Goal: Task Accomplishment & Management: Manage account settings

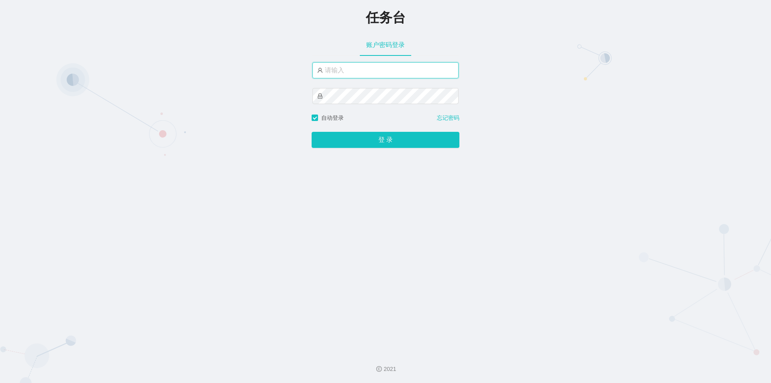
click at [343, 73] on input "text" at bounding box center [385, 70] width 146 height 16
type input "jishu"
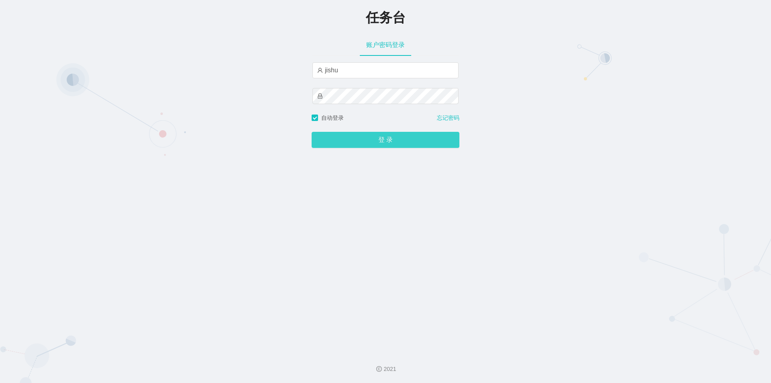
click at [354, 143] on button "登 录" at bounding box center [386, 140] width 148 height 16
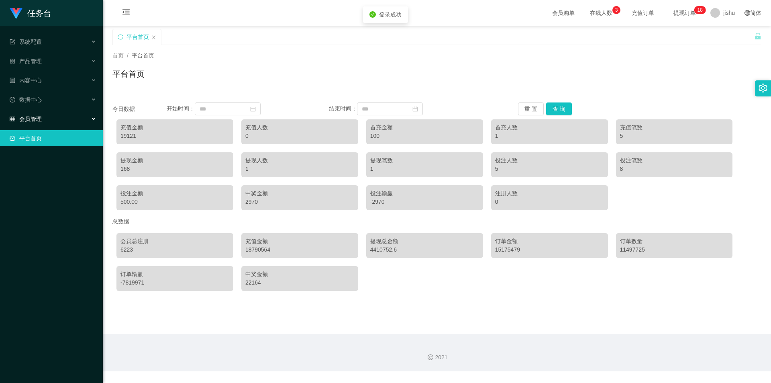
click at [46, 115] on div "会员管理" at bounding box center [51, 119] width 103 height 16
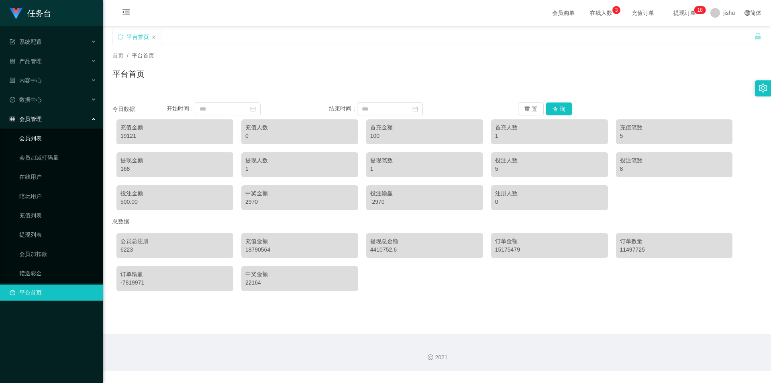
click at [50, 139] on link "会员列表" at bounding box center [57, 138] width 77 height 16
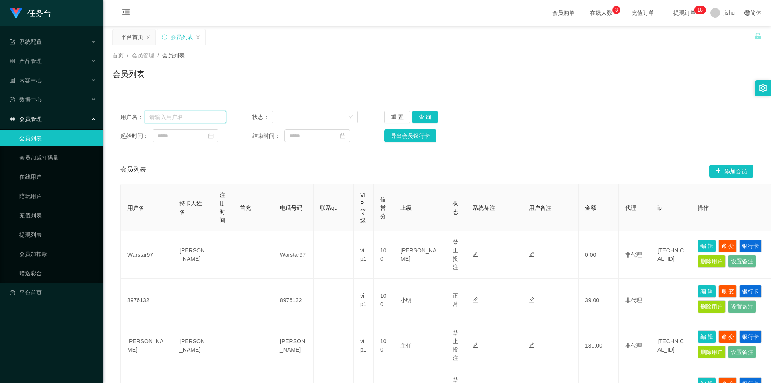
click at [188, 116] on input "text" at bounding box center [186, 116] width 82 height 13
type input "ceshi001"
click at [427, 112] on button "查 询" at bounding box center [425, 116] width 26 height 13
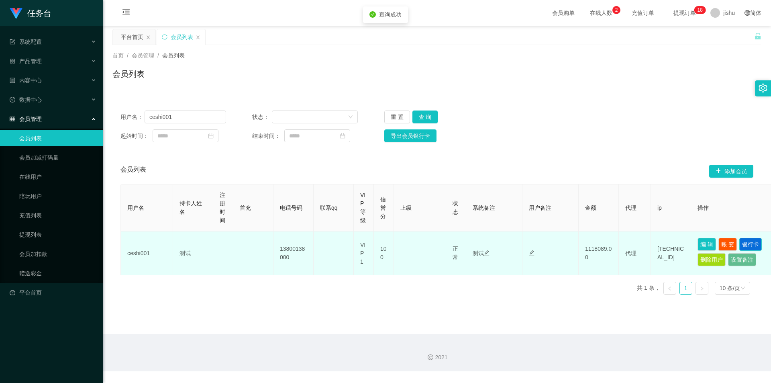
click at [756, 244] on button "银行卡" at bounding box center [750, 244] width 22 height 13
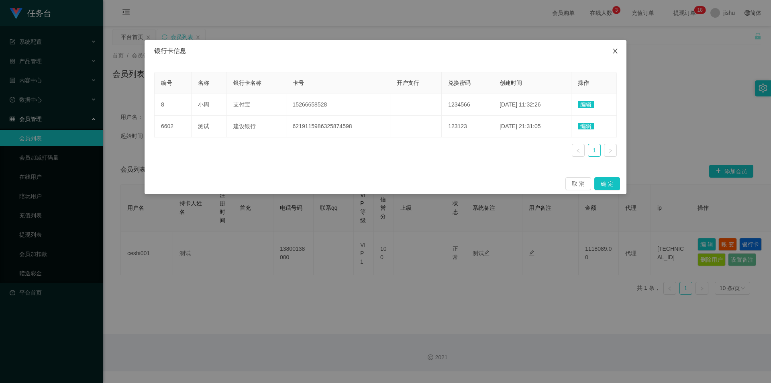
click at [615, 51] on icon "图标: close" at bounding box center [615, 51] width 4 height 5
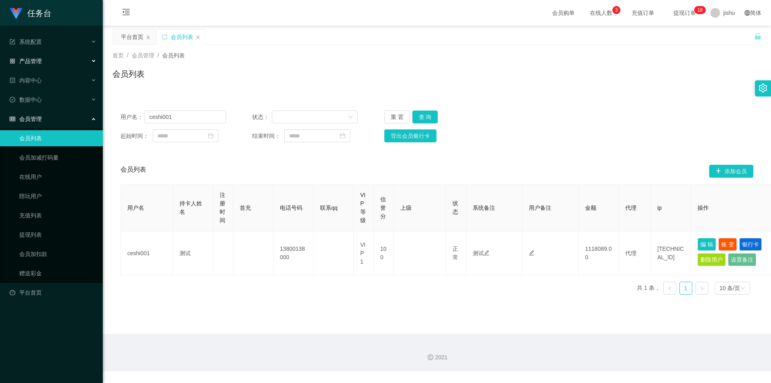
click at [56, 57] on div "产品管理" at bounding box center [51, 61] width 103 height 16
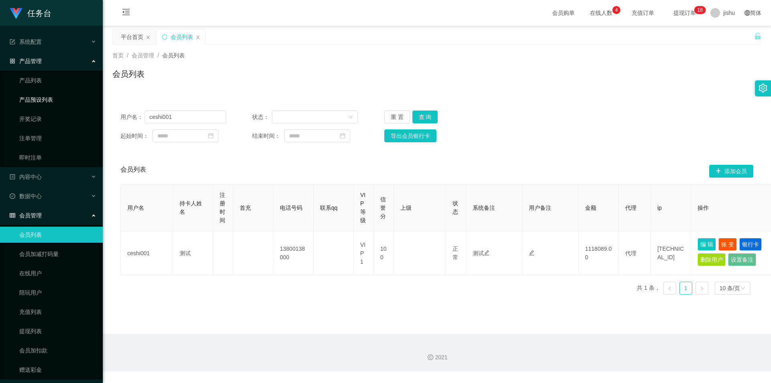
click at [43, 102] on link "产品预设列表" at bounding box center [57, 100] width 77 height 16
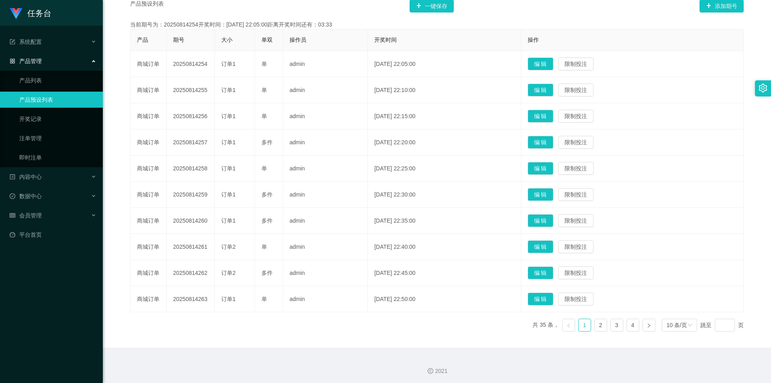
scroll to position [40, 0]
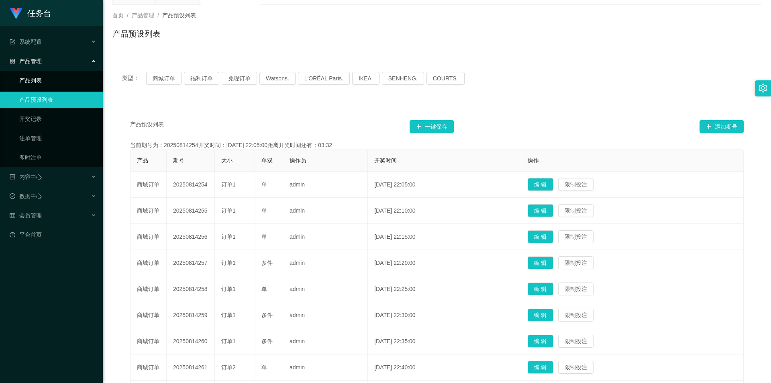
click at [48, 84] on link "产品列表" at bounding box center [57, 80] width 77 height 16
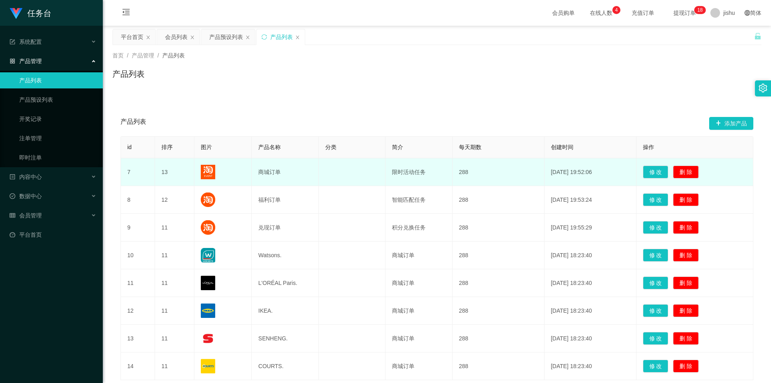
scroll to position [60, 0]
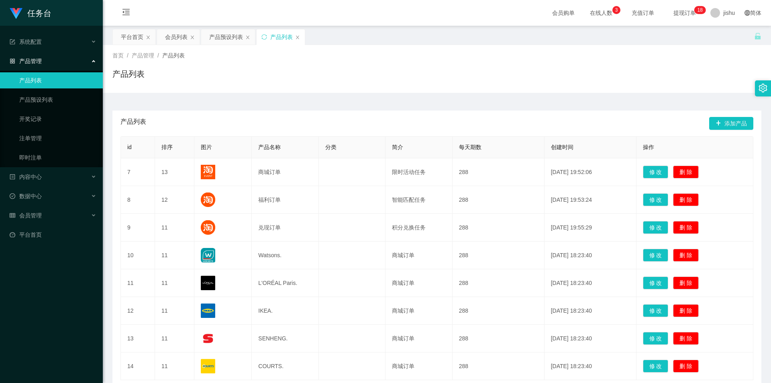
scroll to position [60, 0]
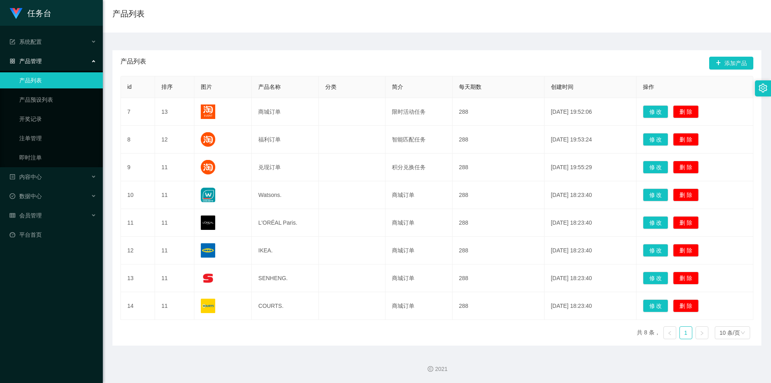
click at [501, 333] on div "id 排序 图片 产品名称 分类 简介 每天期数 创建时间 操作 7 13 商城订单 限时活动任务 288 2021-08-18 19:52:06 修 改 删…" at bounding box center [436, 210] width 633 height 269
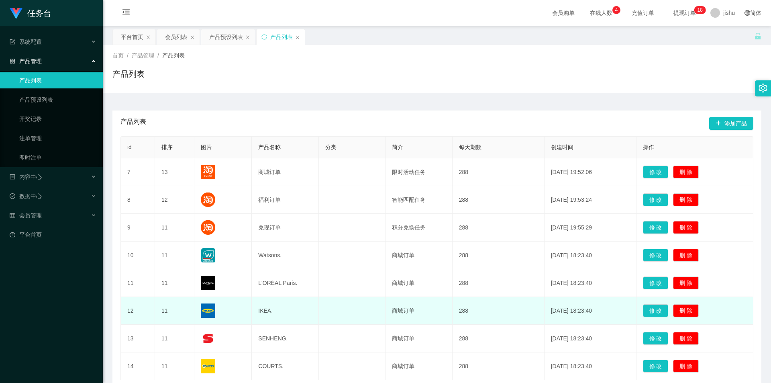
scroll to position [60, 0]
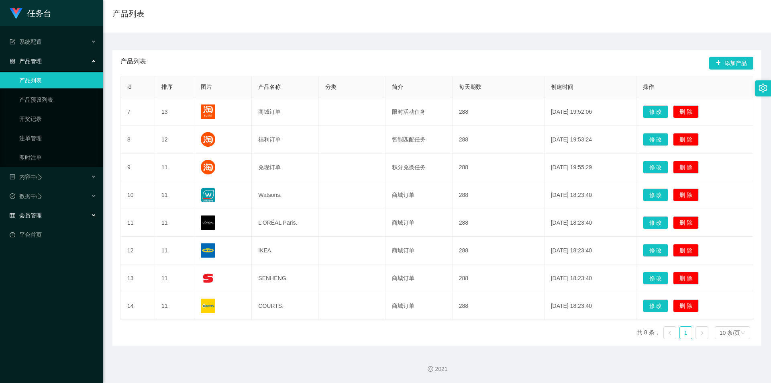
click at [52, 214] on div "会员管理" at bounding box center [51, 215] width 103 height 16
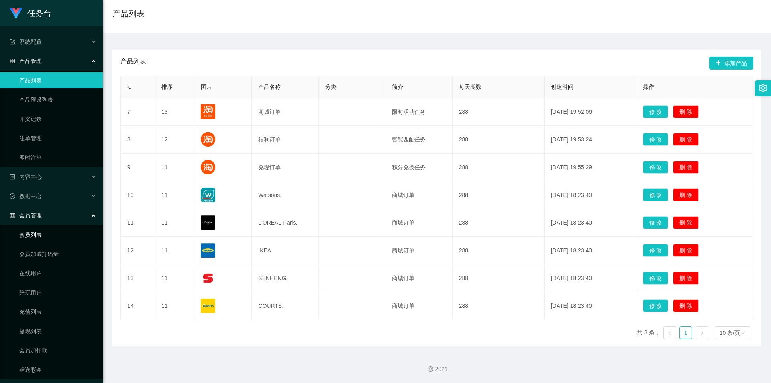
click at [46, 237] on link "会员列表" at bounding box center [57, 235] width 77 height 16
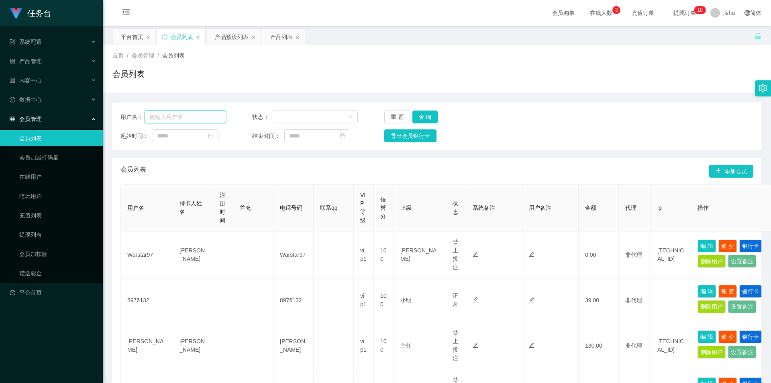
click at [179, 113] on input "text" at bounding box center [186, 116] width 82 height 13
type input "ceshi001"
click at [424, 115] on button "查 询" at bounding box center [425, 116] width 26 height 13
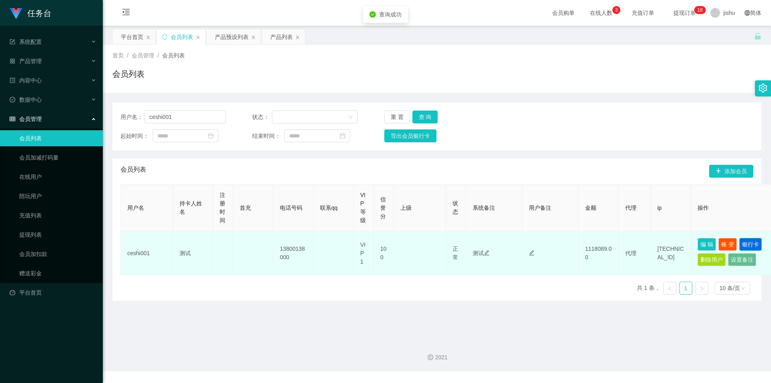
click at [749, 244] on button "银行卡" at bounding box center [750, 244] width 22 height 13
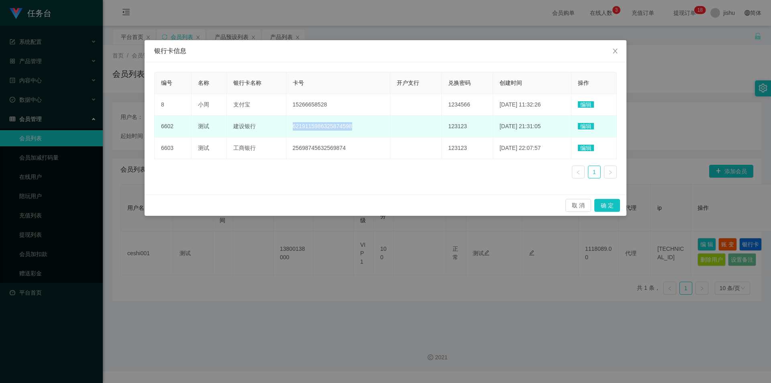
drag, startPoint x: 284, startPoint y: 127, endPoint x: 353, endPoint y: 131, distance: 69.6
click at [353, 131] on td "6219115986325874598" at bounding box center [338, 127] width 104 height 22
copy span "6219115986325874598"
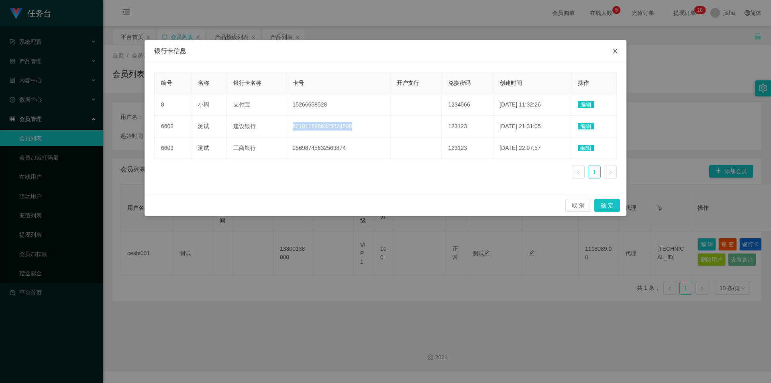
click at [614, 50] on icon "图标: close" at bounding box center [615, 51] width 6 height 6
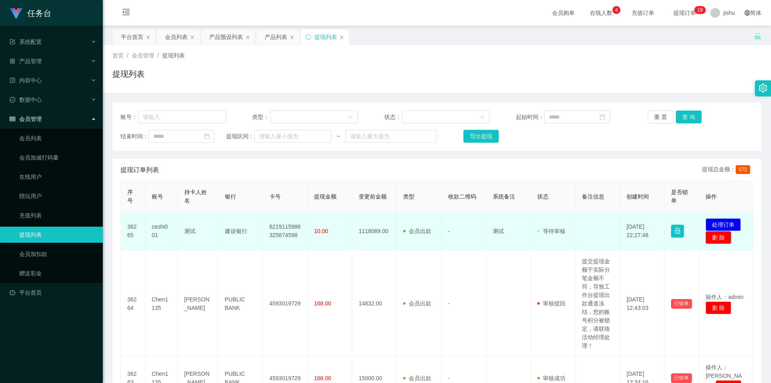
click at [709, 238] on button "删 除" at bounding box center [719, 237] width 26 height 13
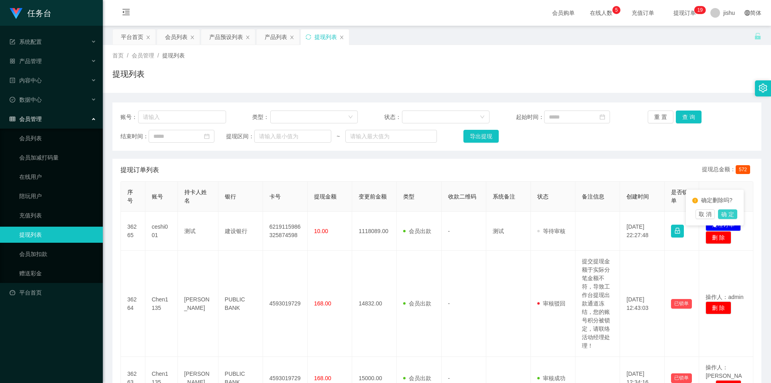
click at [726, 211] on button "确 定" at bounding box center [727, 214] width 19 height 10
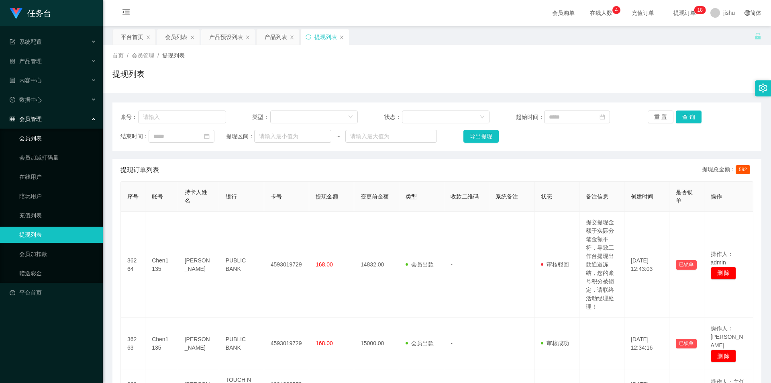
click at [39, 140] on link "会员列表" at bounding box center [57, 138] width 77 height 16
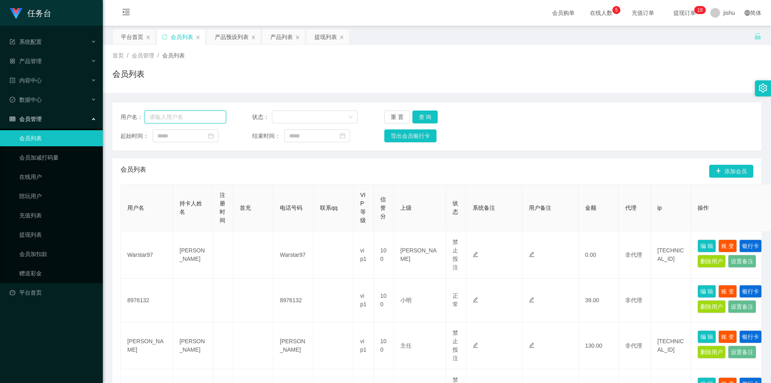
click at [176, 114] on input "text" at bounding box center [186, 116] width 82 height 13
type input "ceshi001"
click at [419, 119] on button "查 询" at bounding box center [425, 116] width 26 height 13
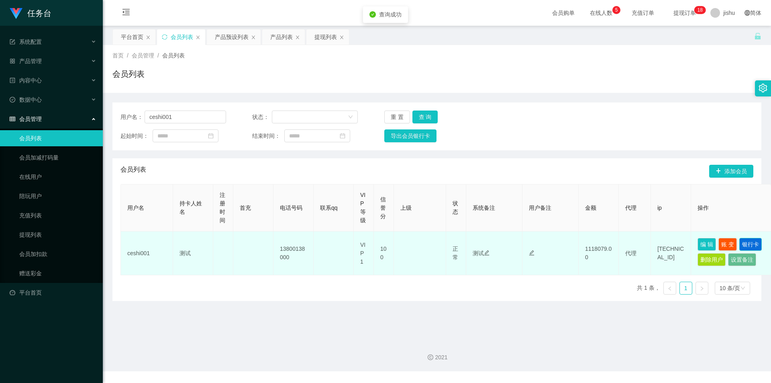
click at [750, 242] on button "银行卡" at bounding box center [750, 244] width 22 height 13
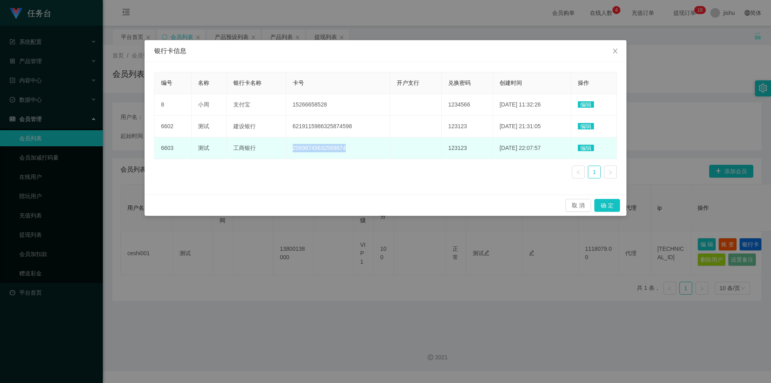
drag, startPoint x: 348, startPoint y: 150, endPoint x: 284, endPoint y: 148, distance: 63.9
click at [286, 148] on td "25698745632569874" at bounding box center [338, 148] width 104 height 22
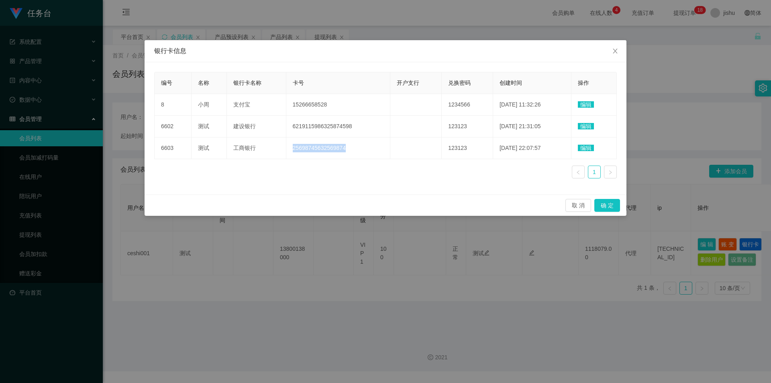
copy span "25698745632569874"
click at [617, 51] on icon "图标: close" at bounding box center [615, 51] width 6 height 6
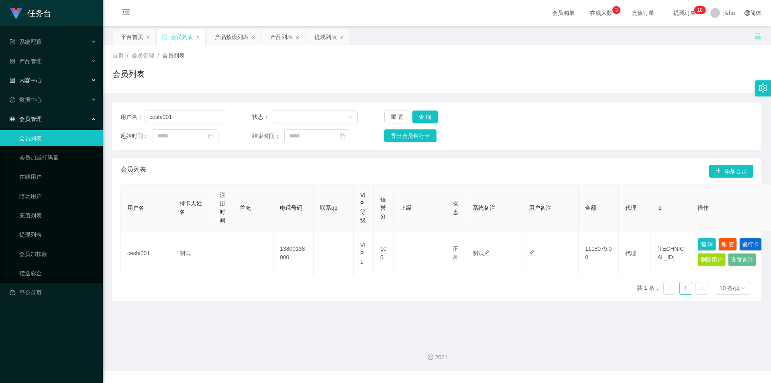
click at [55, 78] on div "内容中心" at bounding box center [51, 80] width 103 height 16
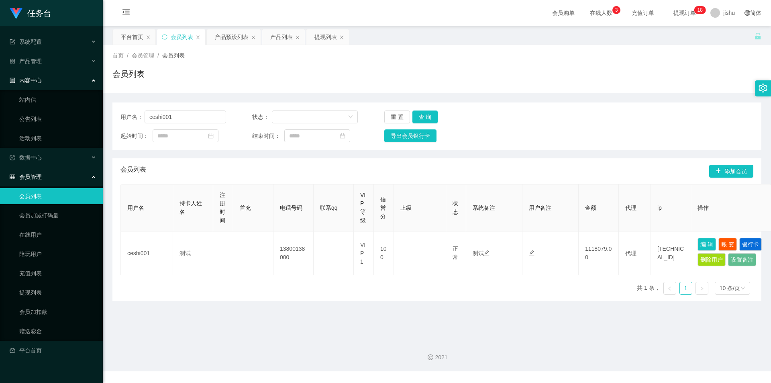
click at [49, 81] on div "内容中心" at bounding box center [51, 80] width 103 height 16
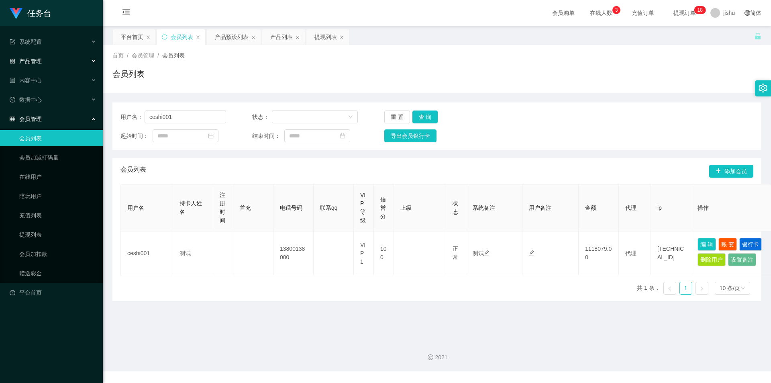
click at [42, 61] on div "产品管理" at bounding box center [51, 61] width 103 height 16
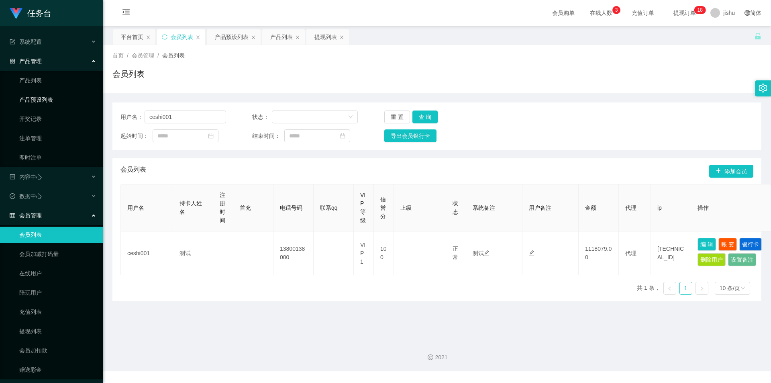
click at [43, 100] on link "产品预设列表" at bounding box center [57, 100] width 77 height 16
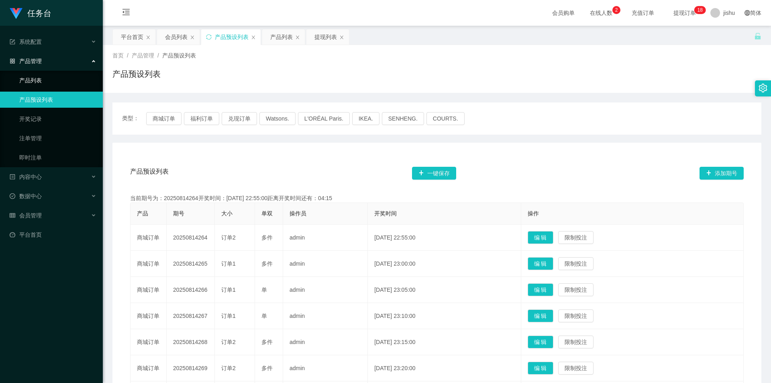
click at [44, 84] on link "产品列表" at bounding box center [57, 80] width 77 height 16
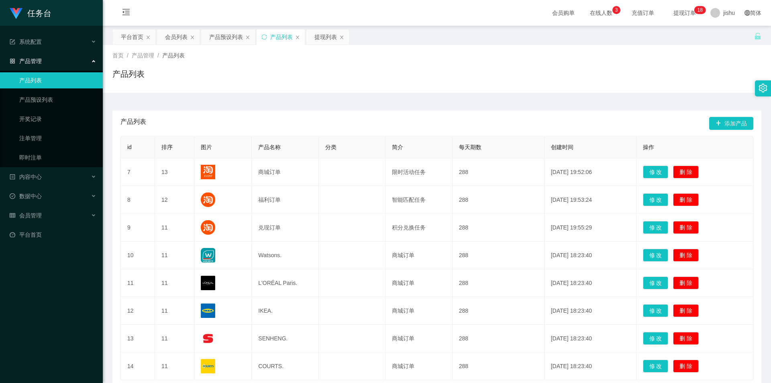
click at [404, 115] on div "产品列表 添加产品" at bounding box center [436, 123] width 633 height 26
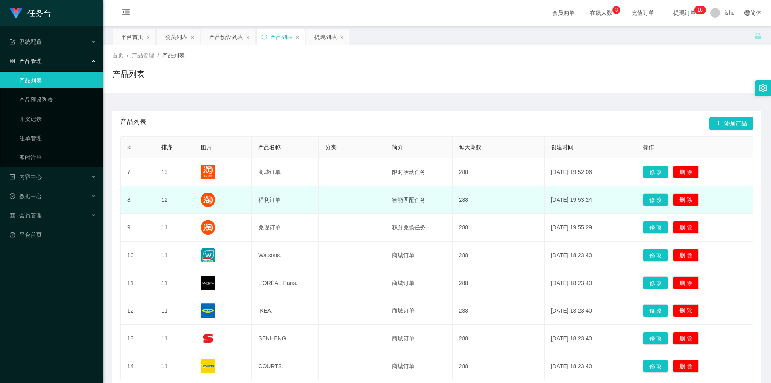
scroll to position [60, 0]
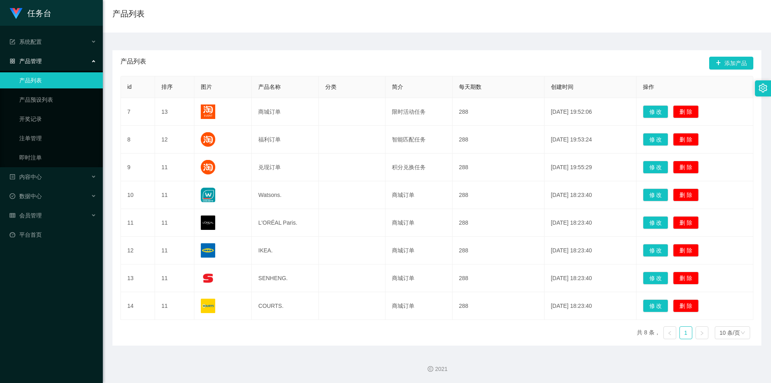
click at [355, 332] on div "id 排序 图片 产品名称 分类 简介 每天期数 创建时间 操作 7 13 商城订单 限时活动任务 288 [DATE] 19:52:06 修 改 删 除 8…" at bounding box center [436, 210] width 633 height 269
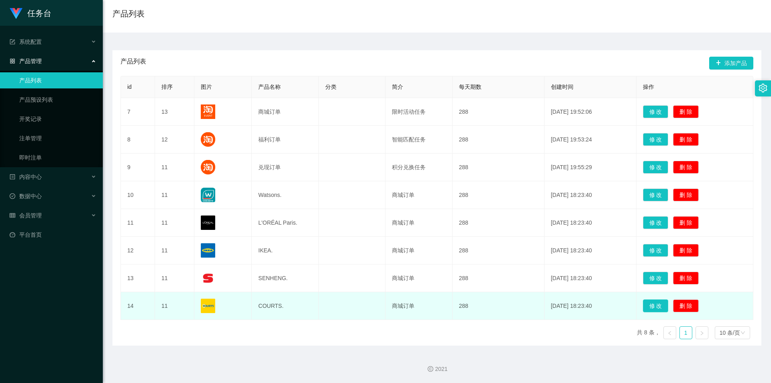
click at [654, 305] on button "修 改" at bounding box center [656, 305] width 26 height 13
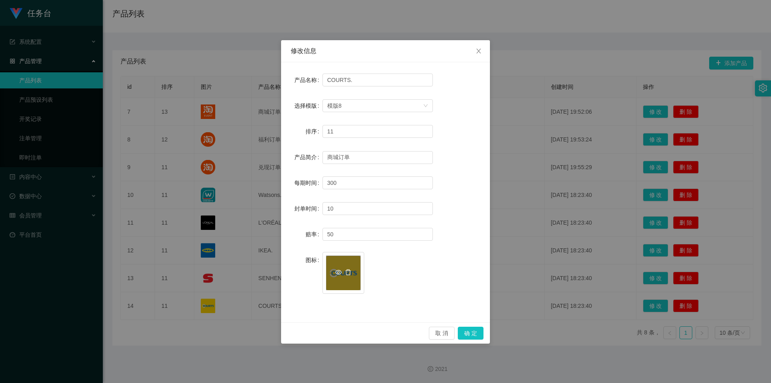
click at [339, 273] on icon "图标: eye-o" at bounding box center [338, 272] width 6 height 6
click at [348, 272] on icon "图标: delete" at bounding box center [348, 272] width 6 height 6
click at [341, 268] on icon "图标: plus" at bounding box center [343, 268] width 4 height 0
click at [467, 333] on button "确 定" at bounding box center [471, 333] width 26 height 13
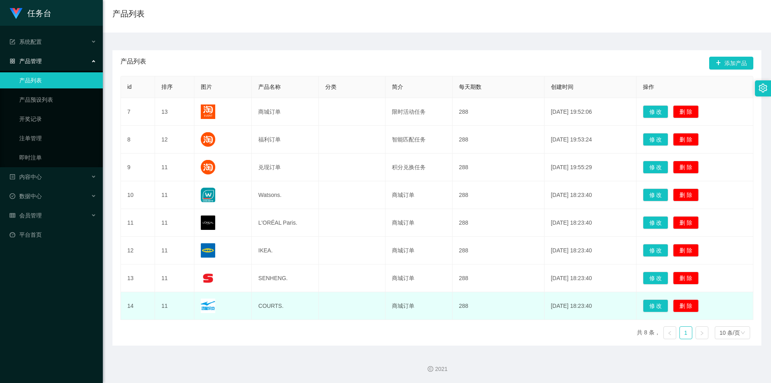
click at [206, 303] on img at bounding box center [208, 305] width 14 height 14
click at [654, 302] on button "修 改" at bounding box center [656, 305] width 26 height 13
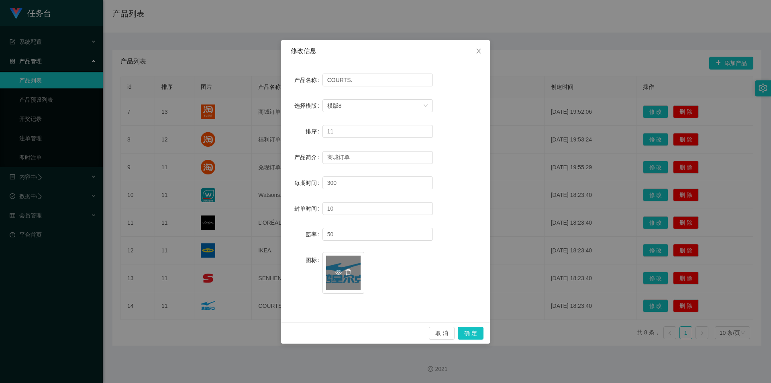
click at [347, 273] on icon "图标: delete" at bounding box center [348, 272] width 6 height 6
click at [342, 271] on icon "图标: plus" at bounding box center [344, 268] width 6 height 6
click at [471, 329] on button "确 定" at bounding box center [471, 333] width 26 height 13
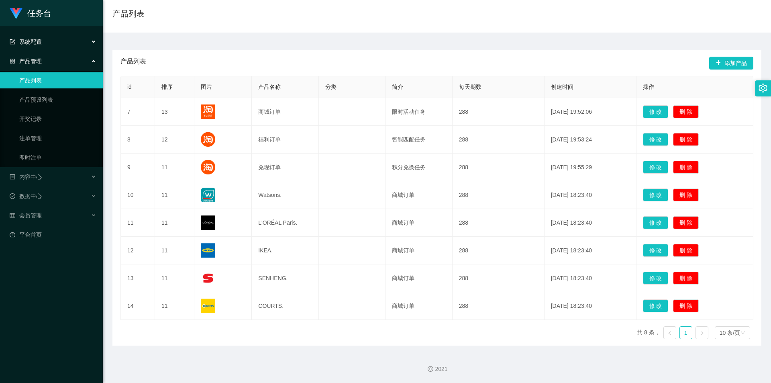
click at [43, 36] on div "系统配置" at bounding box center [51, 42] width 103 height 16
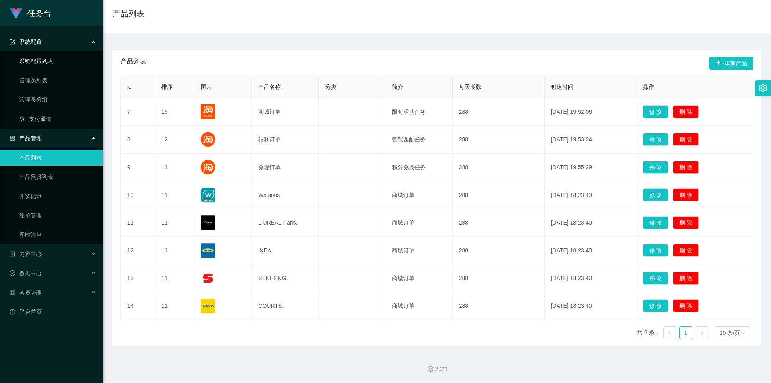
click at [49, 61] on link "系统配置列表" at bounding box center [57, 61] width 77 height 16
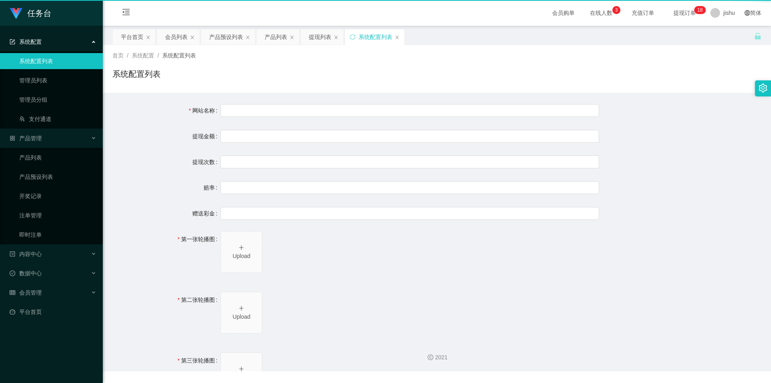
type input "任务台"
type input "10"
type input "1000000"
type input "100"
type input "0"
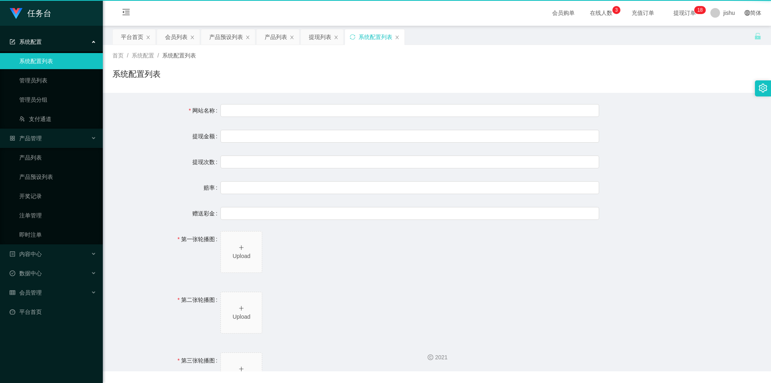
type input "[URL][DOMAIN_NAME]"
type input "平台工作台使用规则"
type input "为保障用户权益及平台运营秩序，请您严格遵守以下工作台使用规范："
type input "一、提现规则 最低提现限制：工作台账户积分满 10 积分后方可申请提现。"
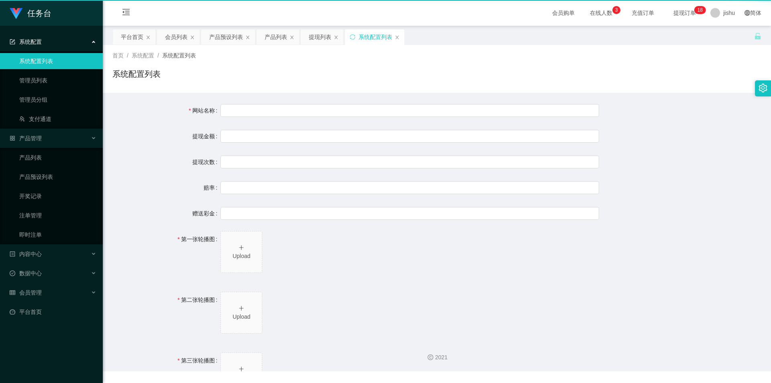
type input "二、积分管理 首次高额积分提醒：当工作台账户积分首次超过 5,000 积分时，请联系活动经理进行提现。用户需联系平台活动经理进行手动审核及分笔提现。"
type input "三、任务接单规范 下单须知："
type input "所有任务需严格按照平台活动经理的指导流程进行操作。"
type input "严禁私下接单、绕过系统或通过非官方渠道接单（如通过个人账号、自行匹配等方式）。"
type input "·违规操作可能导致任务失败，并视情节冻结工作台账户或永久封禁账号。"
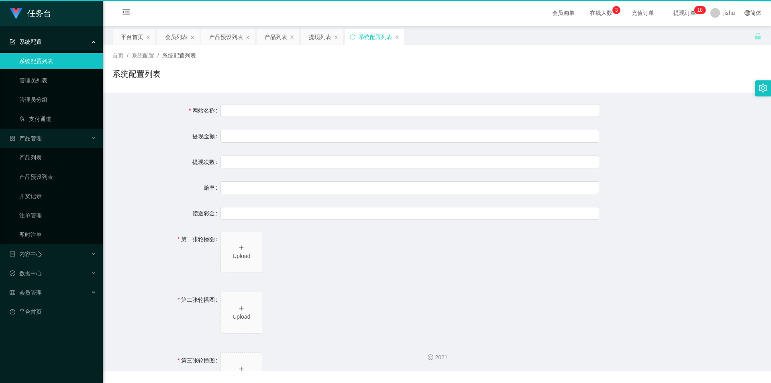
type input "系统任务对接要求："
type input "若未按指导流程操作或擅自修改操作步骤，系统将无法正确识别并分配任务，导致任务失败。"
type input "·因此类行为造成损失，平台将不予补偿，且有权限制或终止用户账号的工作权限。"
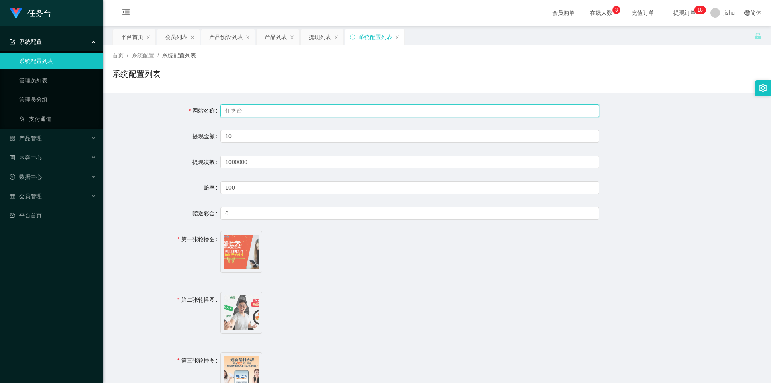
drag, startPoint x: 252, startPoint y: 111, endPoint x: 256, endPoint y: 112, distance: 4.1
click at [253, 111] on input "任务台" at bounding box center [409, 110] width 379 height 13
drag, startPoint x: 265, startPoint y: 112, endPoint x: 208, endPoint y: 112, distance: 56.6
click at [208, 112] on div "网站名称 任务台" at bounding box center [436, 110] width 649 height 16
click at [260, 110] on input "任务台" at bounding box center [409, 110] width 379 height 13
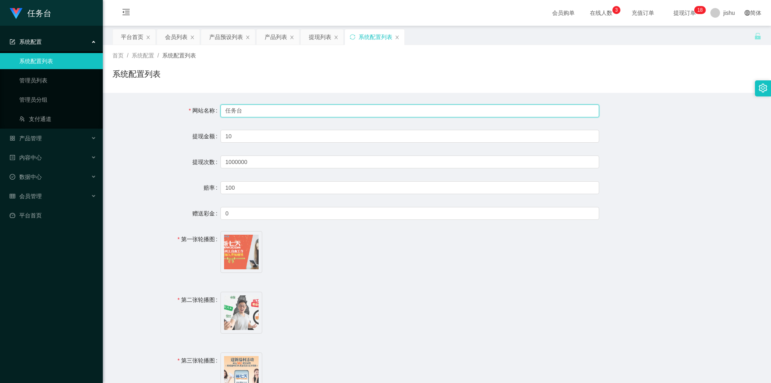
drag, startPoint x: 275, startPoint y: 110, endPoint x: 186, endPoint y: 110, distance: 88.4
click at [186, 110] on div "网站名称 任务台" at bounding box center [436, 110] width 649 height 16
click at [249, 111] on input "任务台" at bounding box center [409, 110] width 379 height 13
drag, startPoint x: 259, startPoint y: 111, endPoint x: 219, endPoint y: 111, distance: 39.8
click at [219, 111] on div "网站名称 任务台" at bounding box center [436, 110] width 649 height 16
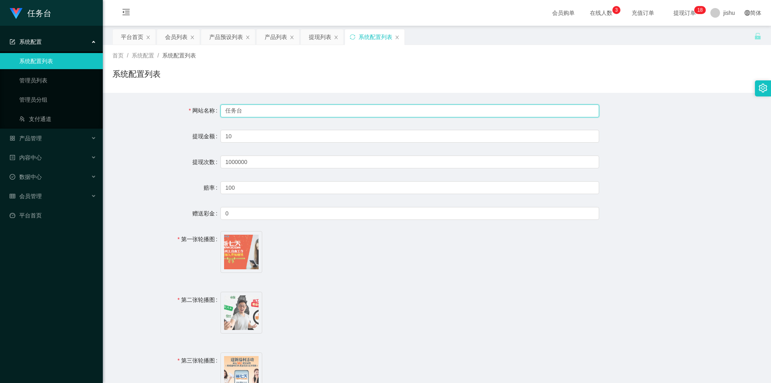
click at [250, 111] on input "任务台" at bounding box center [409, 110] width 379 height 13
drag, startPoint x: 253, startPoint y: 111, endPoint x: 219, endPoint y: 114, distance: 34.7
click at [219, 114] on div "网站名称 任务台" at bounding box center [436, 110] width 649 height 16
click at [260, 110] on input "任务台" at bounding box center [409, 110] width 379 height 13
click at [253, 107] on input "任务台" at bounding box center [409, 110] width 379 height 13
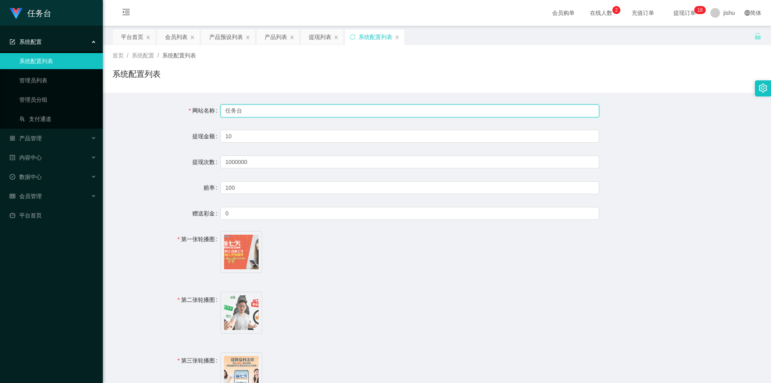
click at [256, 108] on input "任务台" at bounding box center [409, 110] width 379 height 13
drag, startPoint x: 274, startPoint y: 110, endPoint x: 212, endPoint y: 110, distance: 62.3
click at [212, 110] on div "网站名称 任务台" at bounding box center [436, 110] width 649 height 16
click at [257, 112] on input "任务台" at bounding box center [409, 110] width 379 height 13
drag, startPoint x: 243, startPoint y: 110, endPoint x: 198, endPoint y: 110, distance: 45.0
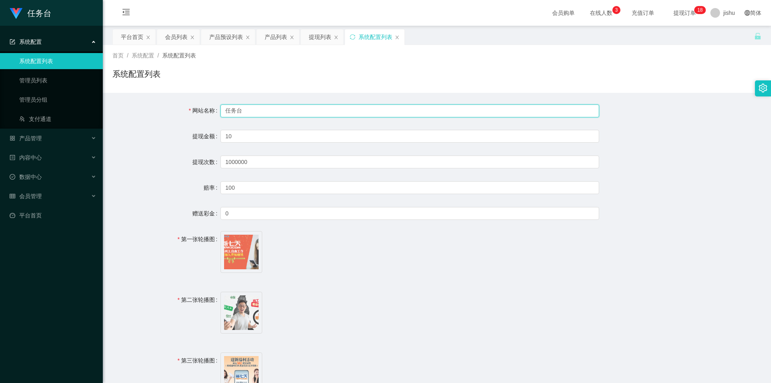
click at [198, 110] on div "网站名称 任务台" at bounding box center [436, 110] width 649 height 16
paste input "Shopee工作"
click at [282, 113] on input "Shopee工作台" at bounding box center [409, 110] width 379 height 13
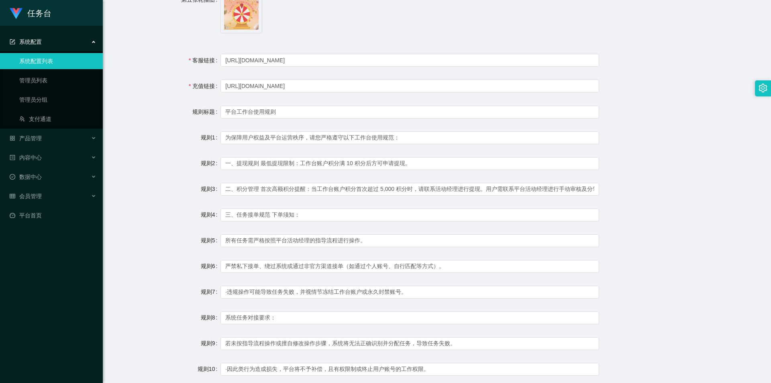
scroll to position [549, 0]
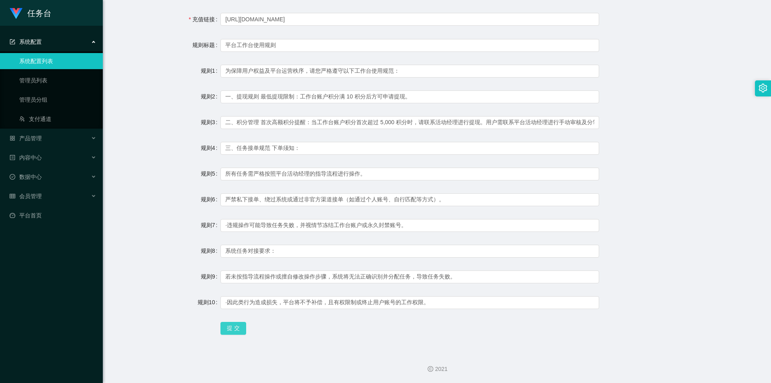
click at [233, 327] on button "提 交" at bounding box center [233, 328] width 26 height 13
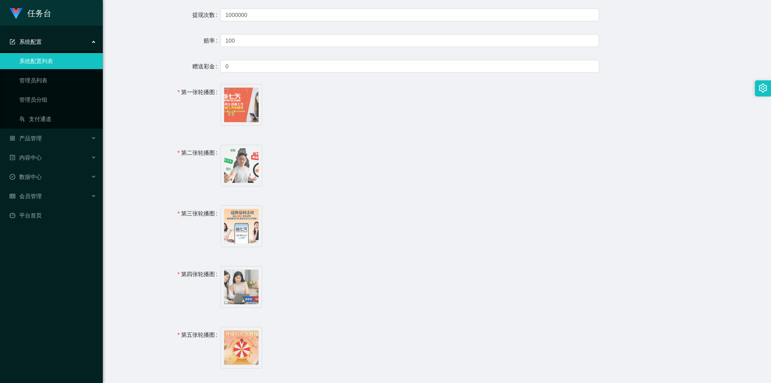
scroll to position [0, 0]
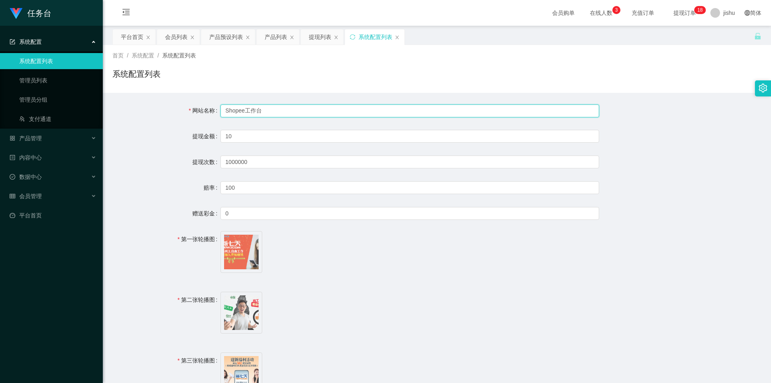
click at [276, 109] on input "Shopee工作台" at bounding box center [409, 110] width 379 height 13
click at [273, 111] on input "任务台" at bounding box center [409, 110] width 379 height 13
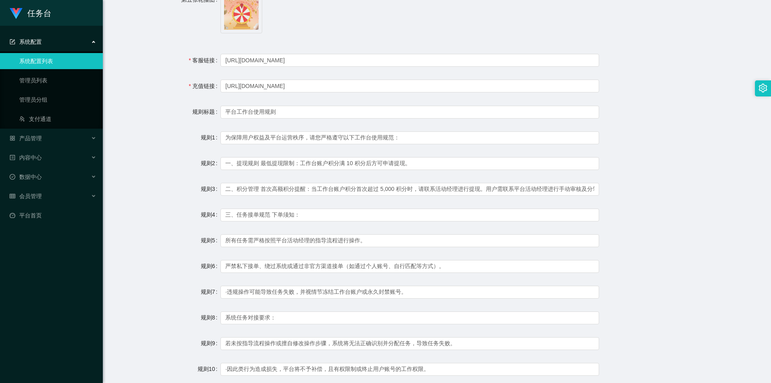
scroll to position [549, 0]
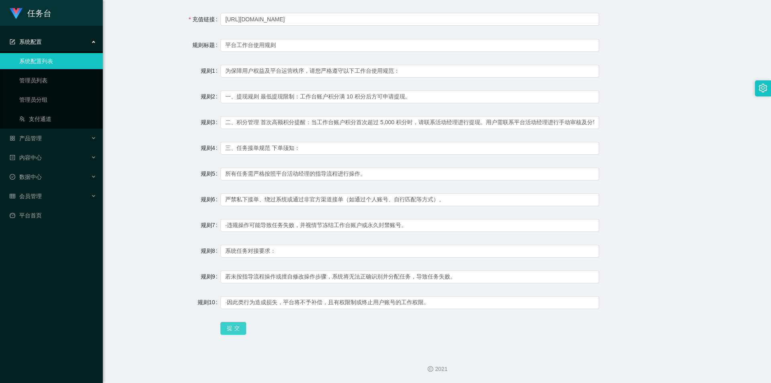
click at [238, 327] on button "提 交" at bounding box center [233, 328] width 26 height 13
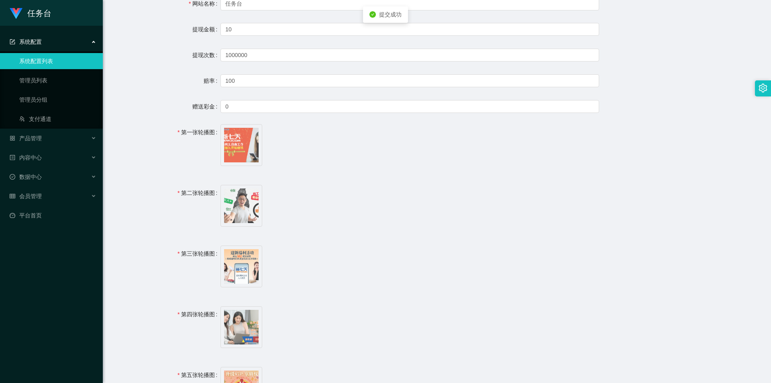
scroll to position [0, 0]
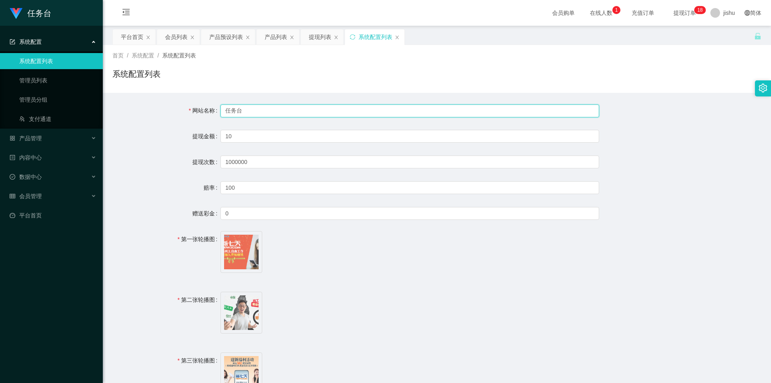
drag, startPoint x: 250, startPoint y: 112, endPoint x: 239, endPoint y: 112, distance: 10.4
click at [249, 112] on input "任务台" at bounding box center [409, 110] width 379 height 13
drag, startPoint x: 198, startPoint y: 105, endPoint x: 182, endPoint y: 104, distance: 16.9
click at [182, 104] on div "网站名称 任务台" at bounding box center [436, 110] width 649 height 16
paste input "ShopeeWorkbench"
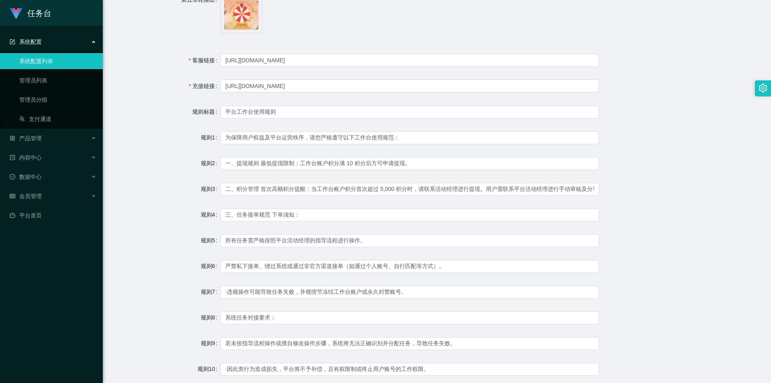
scroll to position [549, 0]
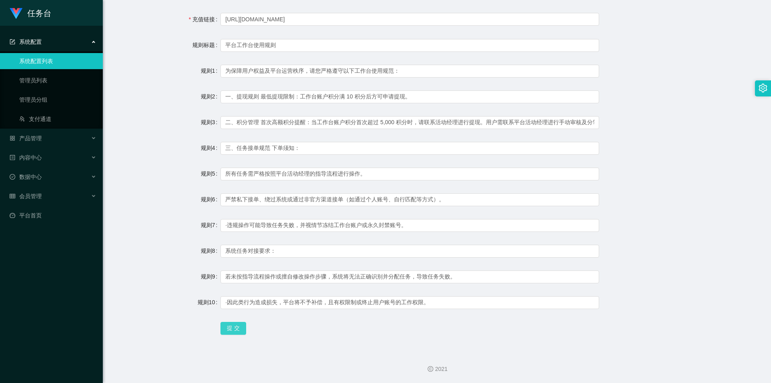
click at [231, 329] on button "提 交" at bounding box center [233, 328] width 26 height 13
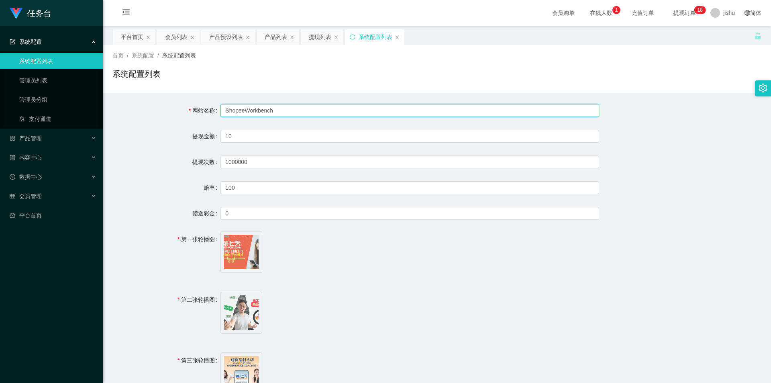
drag, startPoint x: 290, startPoint y: 111, endPoint x: 165, endPoint y: 111, distance: 124.9
click at [157, 111] on div "网站名称 ShopeeWorkbench" at bounding box center [436, 110] width 649 height 16
click at [320, 105] on input "ShopeeWorkbench" at bounding box center [409, 110] width 379 height 13
click at [319, 108] on input "任务台" at bounding box center [409, 110] width 379 height 13
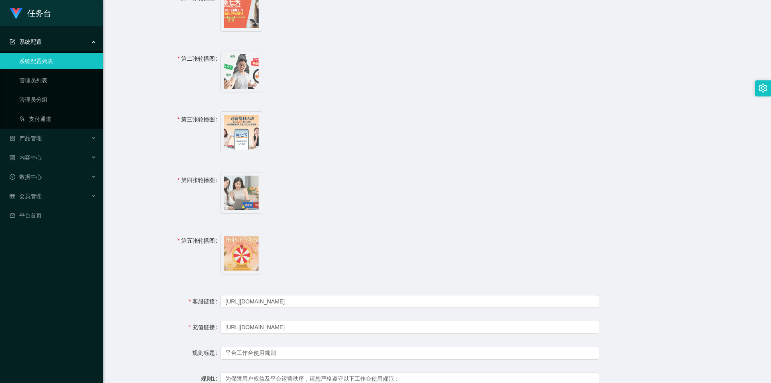
scroll to position [549, 0]
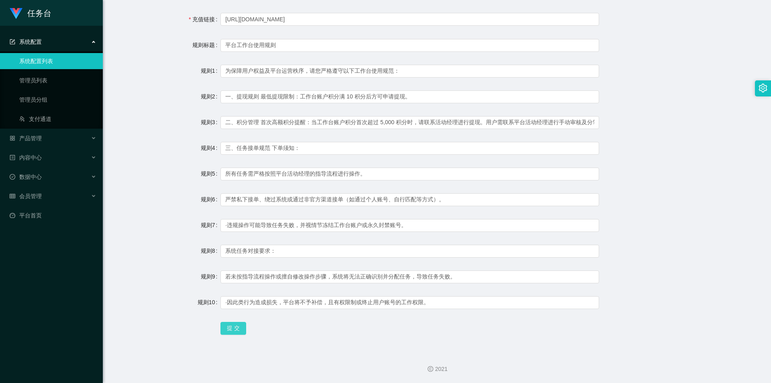
type input "任务台"
click at [233, 329] on button "提 交" at bounding box center [233, 328] width 26 height 13
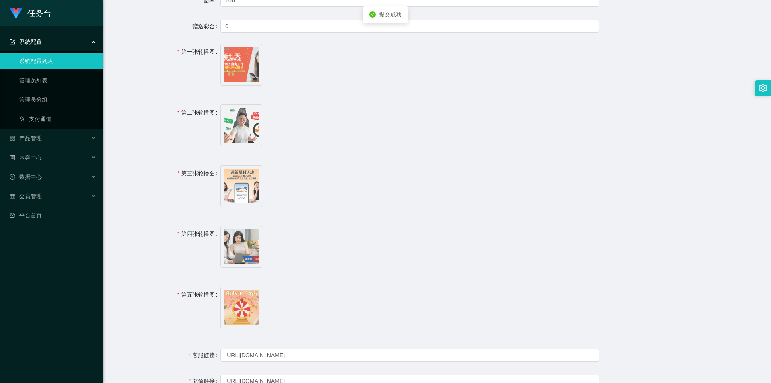
scroll to position [0, 0]
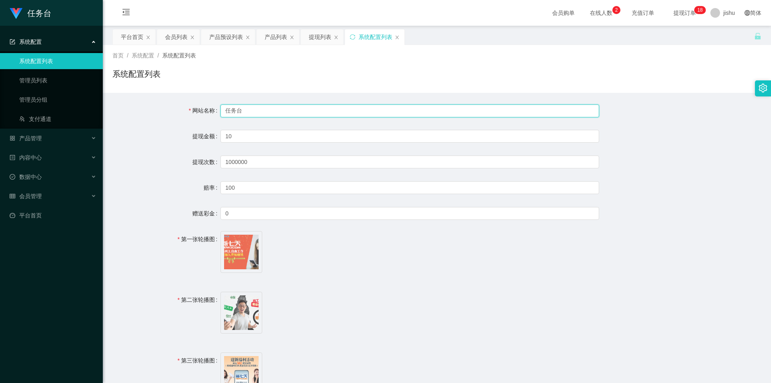
click at [277, 112] on input "任务台" at bounding box center [409, 110] width 379 height 13
click at [303, 112] on input "任务台" at bounding box center [409, 110] width 379 height 13
drag, startPoint x: 355, startPoint y: 106, endPoint x: 363, endPoint y: 106, distance: 8.4
click at [355, 106] on input "任务台" at bounding box center [409, 110] width 379 height 13
drag, startPoint x: 275, startPoint y: 104, endPoint x: 150, endPoint y: 102, distance: 124.5
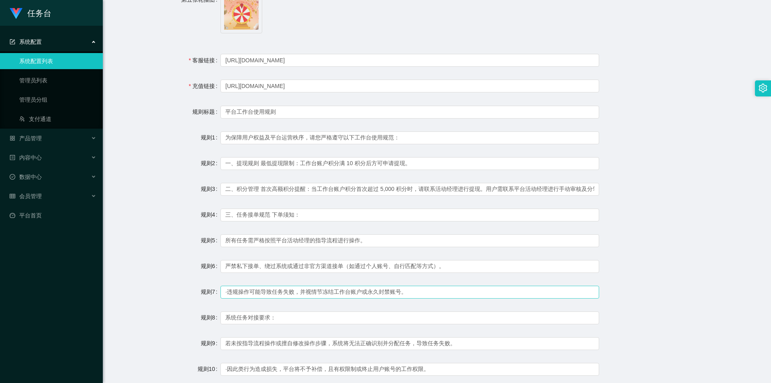
scroll to position [549, 0]
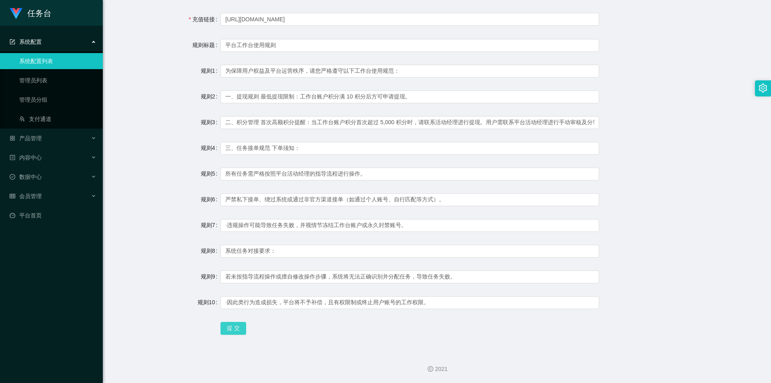
click at [234, 327] on button "提 交" at bounding box center [233, 328] width 26 height 13
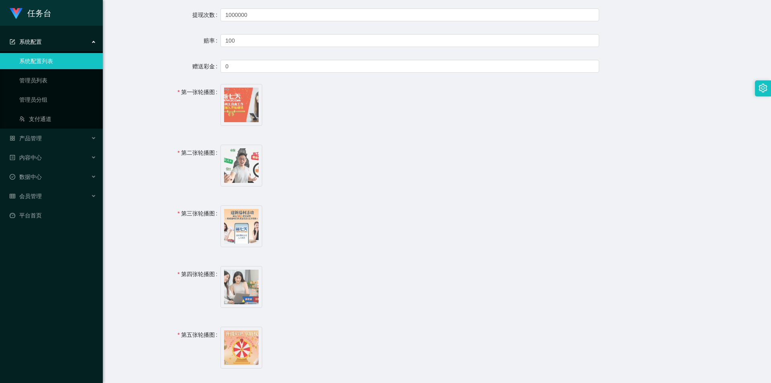
scroll to position [0, 0]
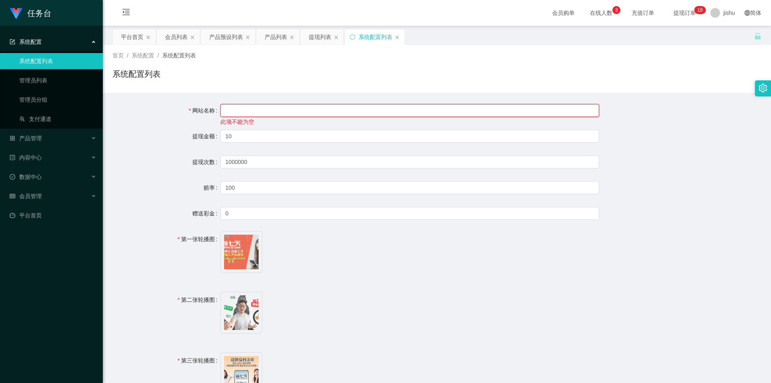
click at [241, 109] on input "text" at bounding box center [409, 110] width 379 height 13
click at [414, 114] on input "text" at bounding box center [409, 110] width 379 height 13
click at [266, 108] on input "text" at bounding box center [409, 110] width 379 height 13
paste input "Taobao工作台"
click at [225, 108] on input "Taobao工作台" at bounding box center [409, 110] width 379 height 13
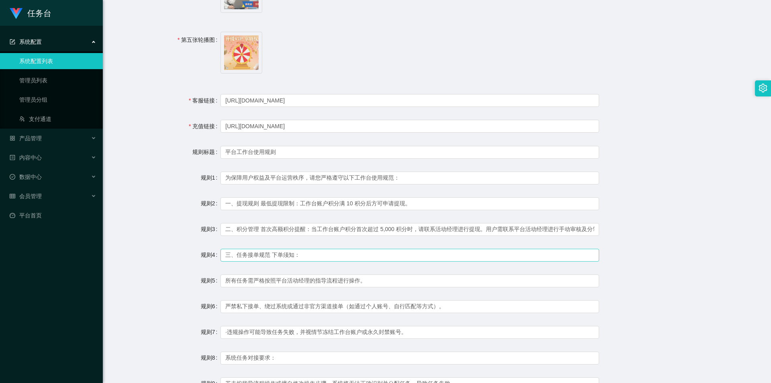
scroll to position [549, 0]
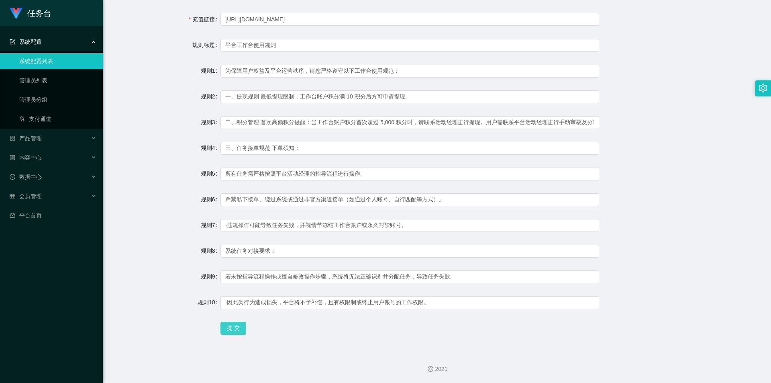
type input "Taobao工作台"
click at [238, 327] on button "提 交" at bounding box center [233, 328] width 26 height 13
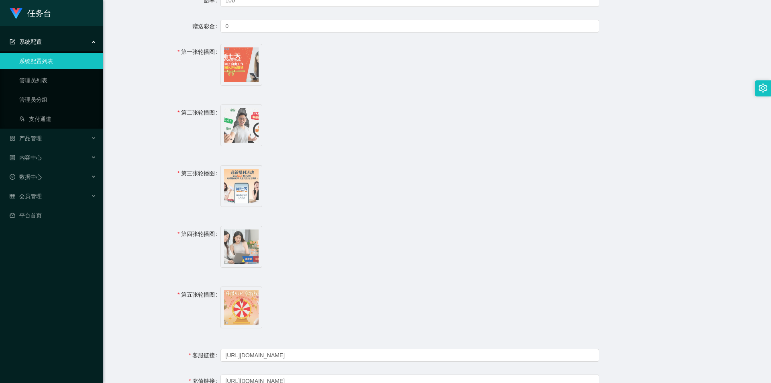
scroll to position [0, 0]
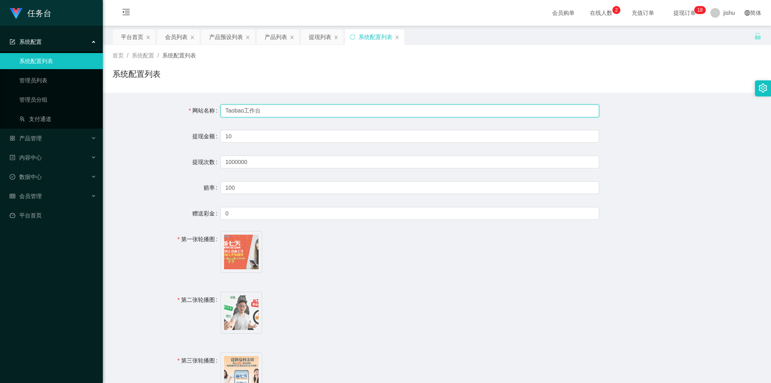
drag, startPoint x: 273, startPoint y: 108, endPoint x: 247, endPoint y: 108, distance: 26.5
click at [259, 108] on input "Taobao工作台" at bounding box center [409, 110] width 379 height 13
drag, startPoint x: 279, startPoint y: 110, endPoint x: 141, endPoint y: 110, distance: 138.2
click at [141, 110] on div "网站名称 Taobao工作台" at bounding box center [436, 110] width 649 height 16
click at [289, 108] on input "任务台" at bounding box center [409, 110] width 379 height 13
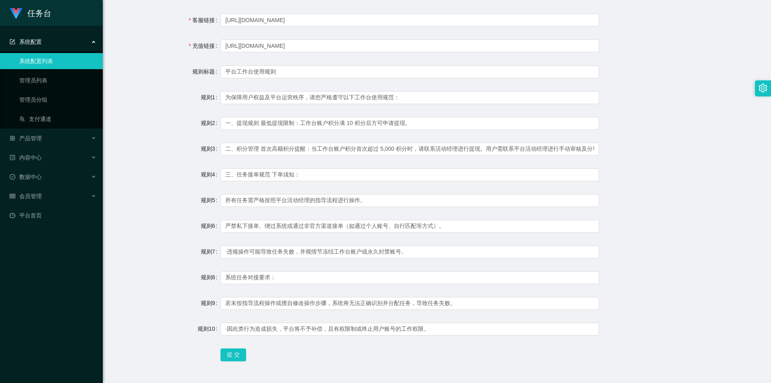
scroll to position [549, 0]
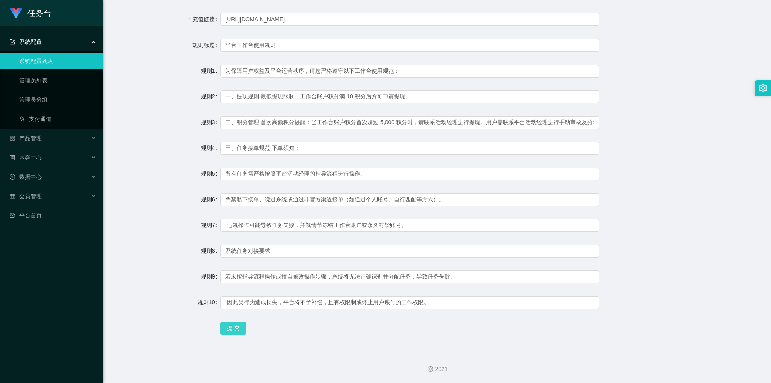
type input "任务台"
click at [235, 325] on button "提 交" at bounding box center [233, 328] width 26 height 13
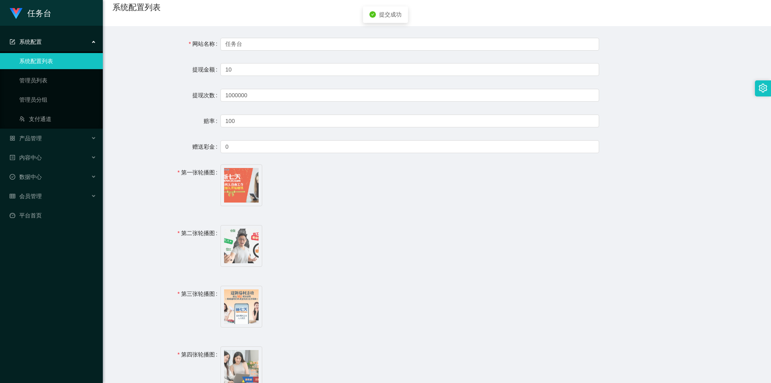
scroll to position [0, 0]
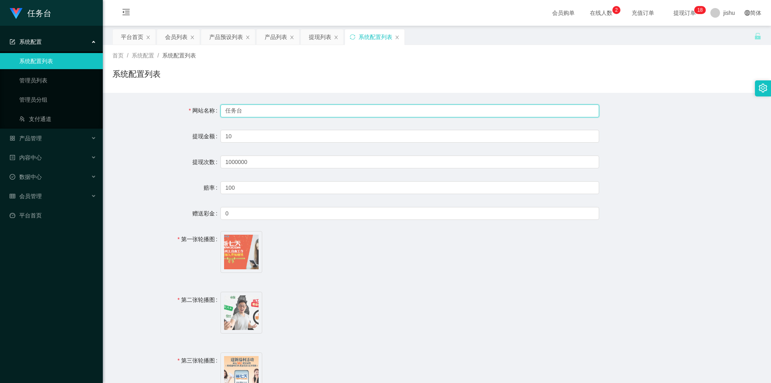
click at [265, 111] on input "任务台" at bounding box center [409, 110] width 379 height 13
